Goal: Task Accomplishment & Management: Use online tool/utility

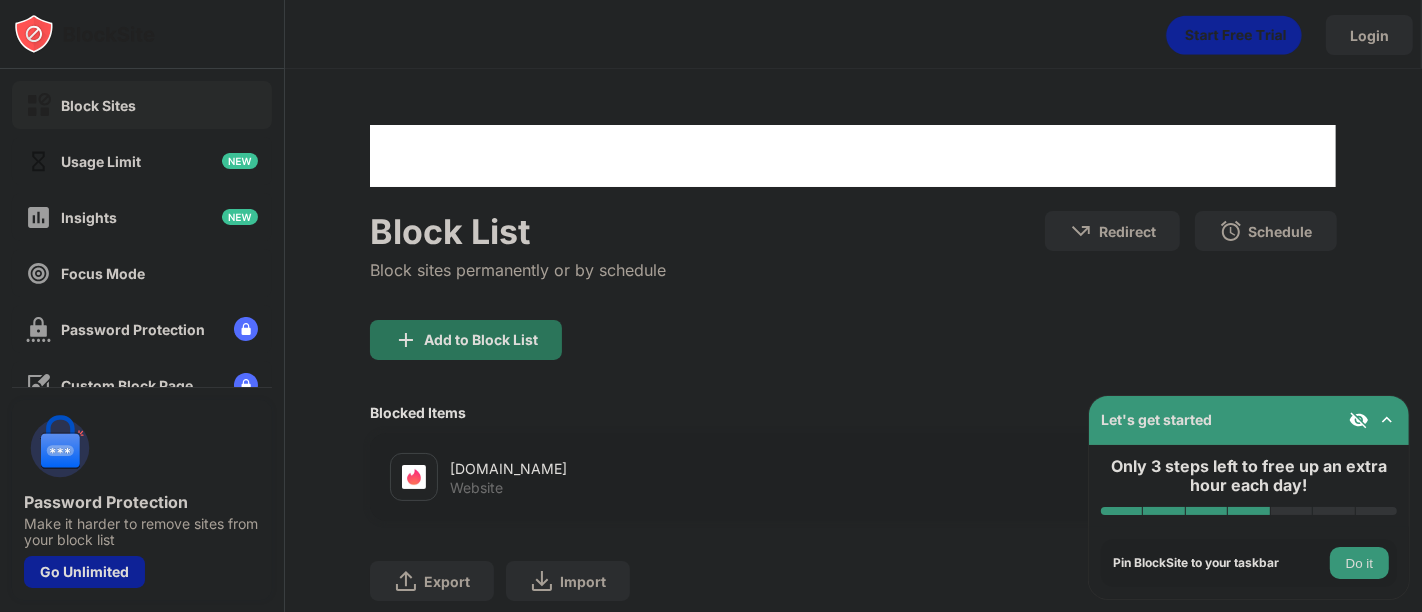
click at [546, 350] on div "Add to Block List" at bounding box center [466, 340] width 192 height 40
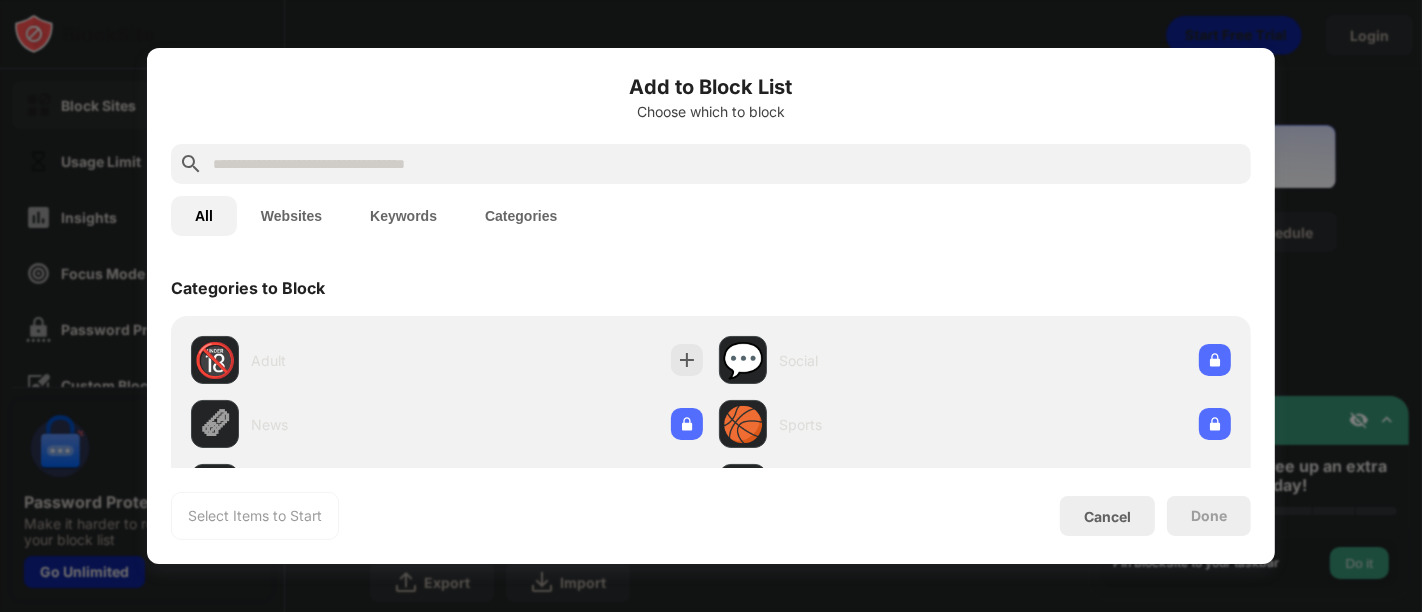
click at [557, 144] on div at bounding box center [711, 164] width 1080 height 40
click at [554, 161] on input "text" at bounding box center [727, 164] width 1032 height 24
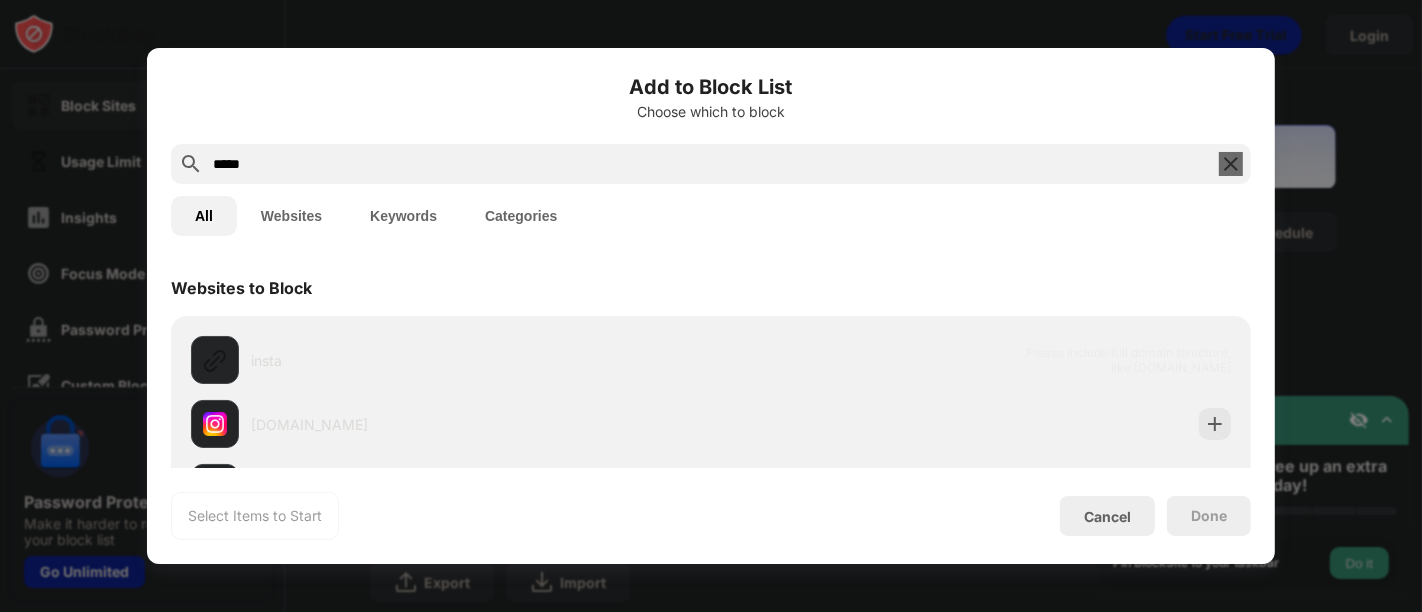
type input "*****"
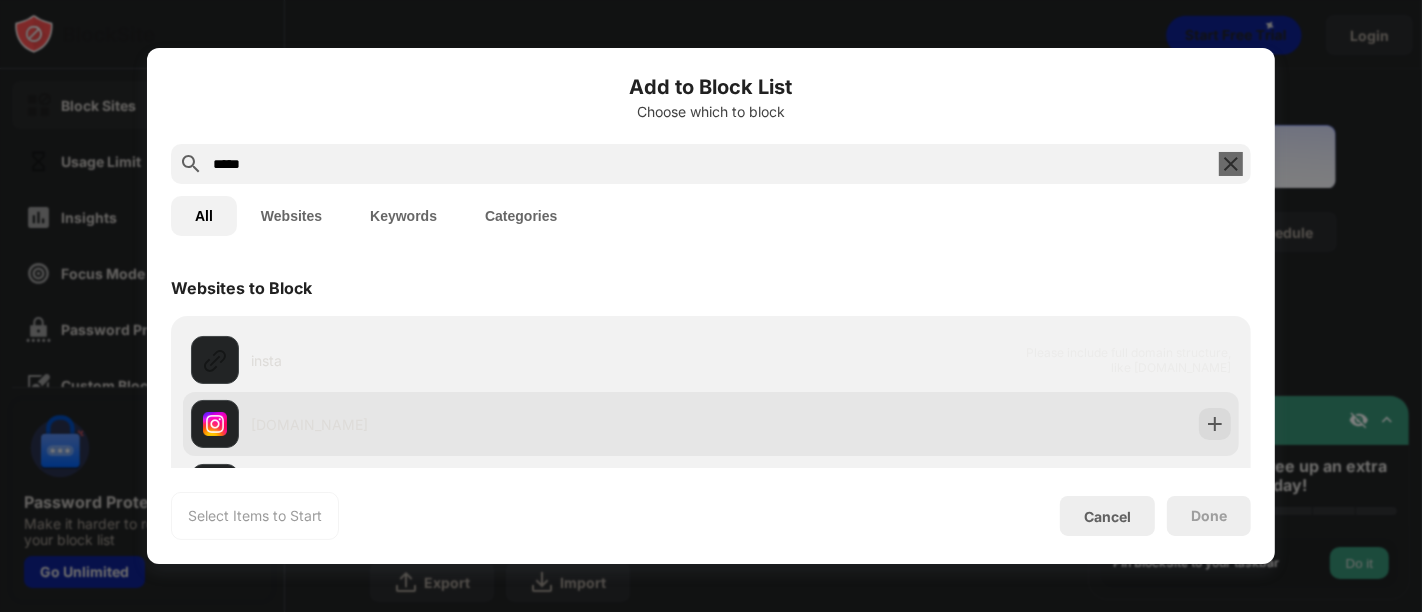
click at [395, 427] on div "[DOMAIN_NAME]" at bounding box center [481, 424] width 460 height 21
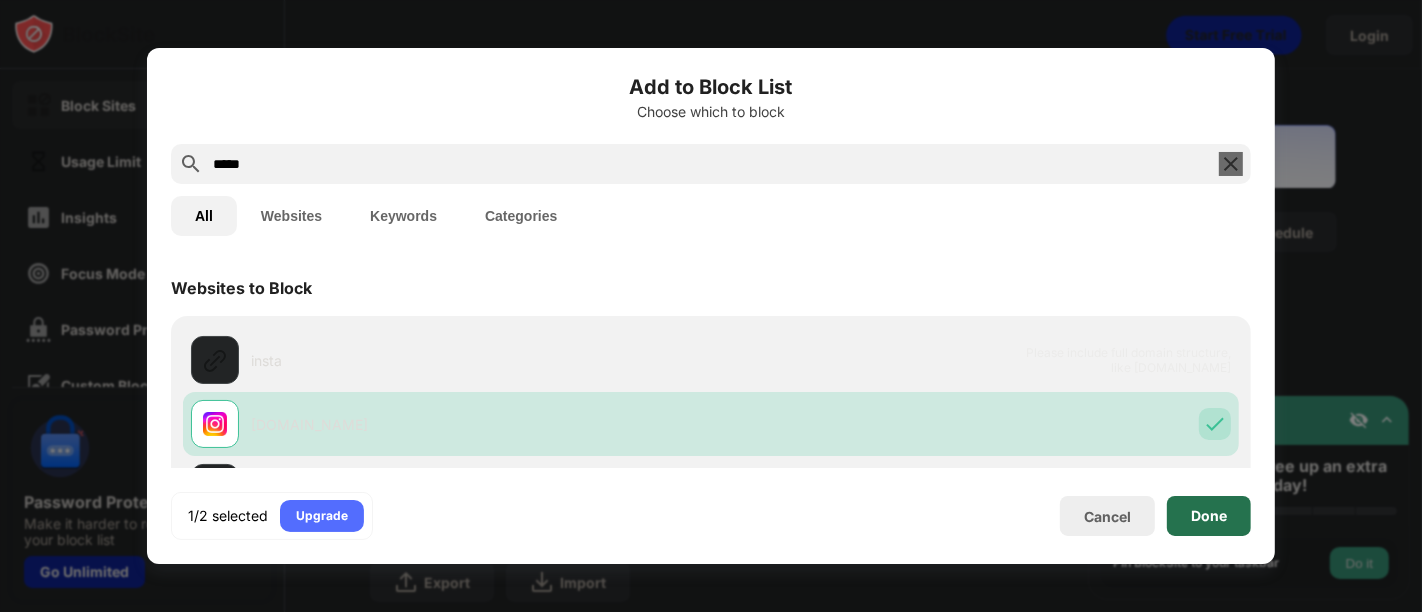
click at [1180, 527] on div "Done" at bounding box center [1209, 516] width 84 height 40
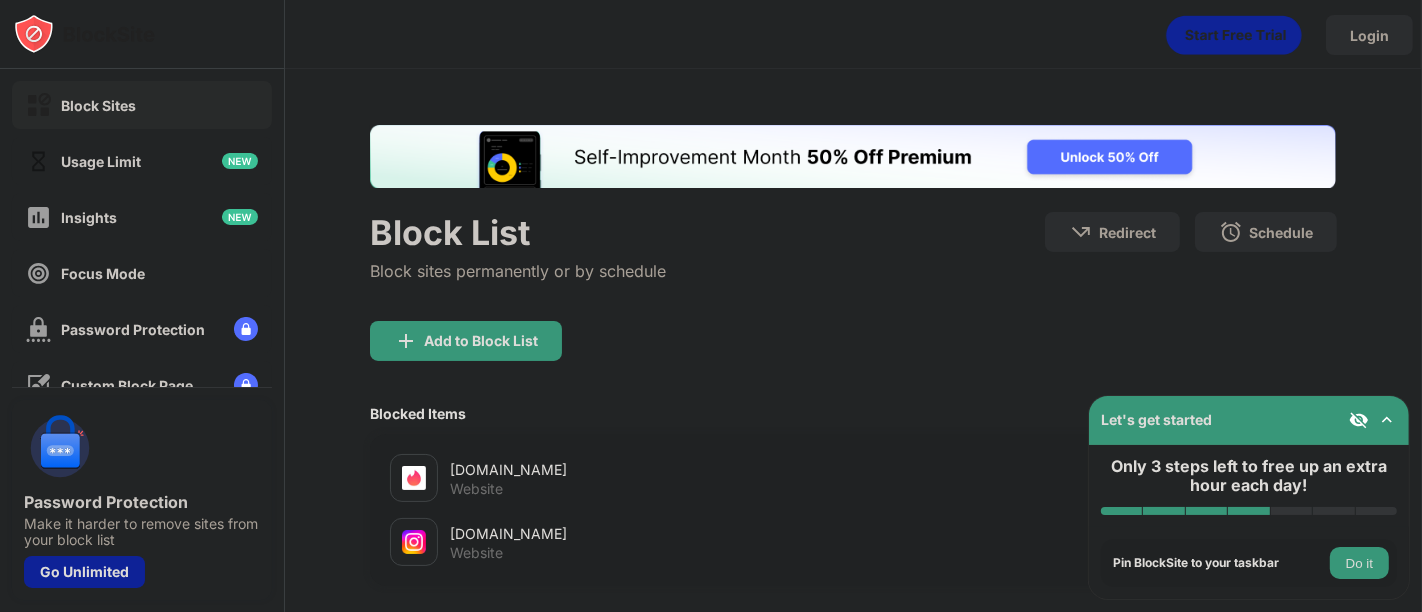
click at [1310, 419] on div "Let's get started" at bounding box center [1249, 420] width 320 height 49
click at [1395, 418] on img at bounding box center [1387, 420] width 20 height 20
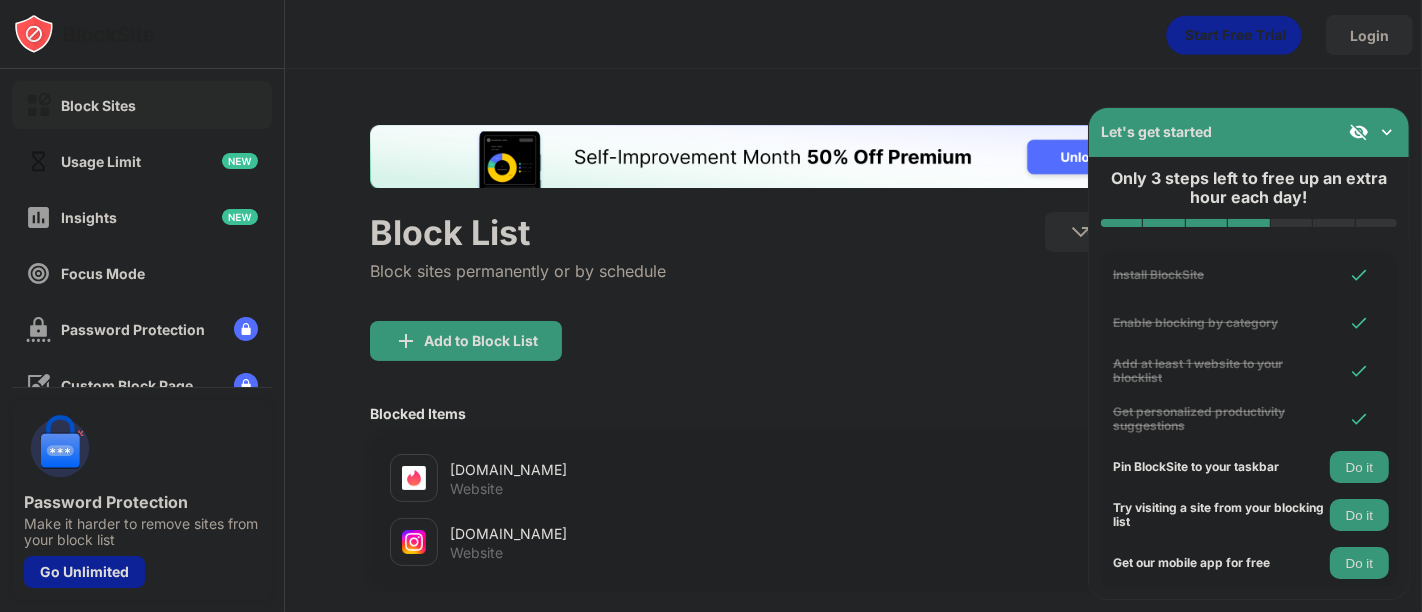
click at [1385, 130] on img at bounding box center [1387, 132] width 20 height 20
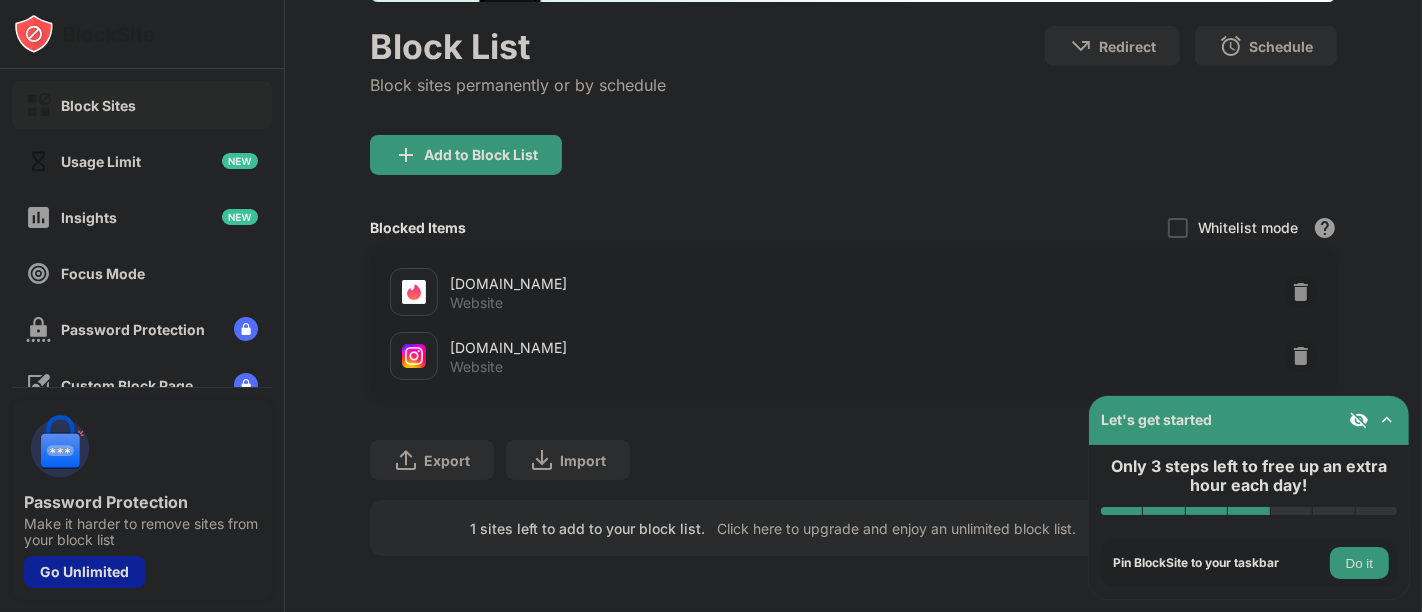
scroll to position [201, 0]
